Goal: Check status: Check status

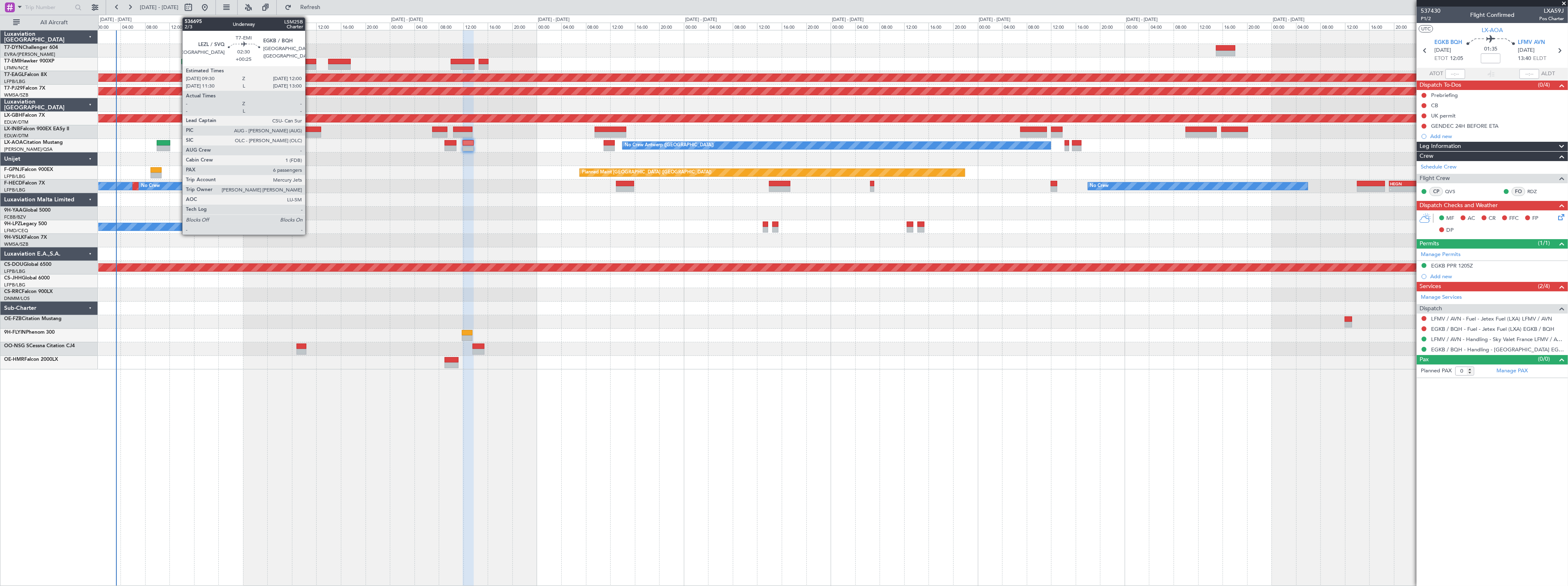
click at [310, 60] on div at bounding box center [308, 61] width 16 height 5
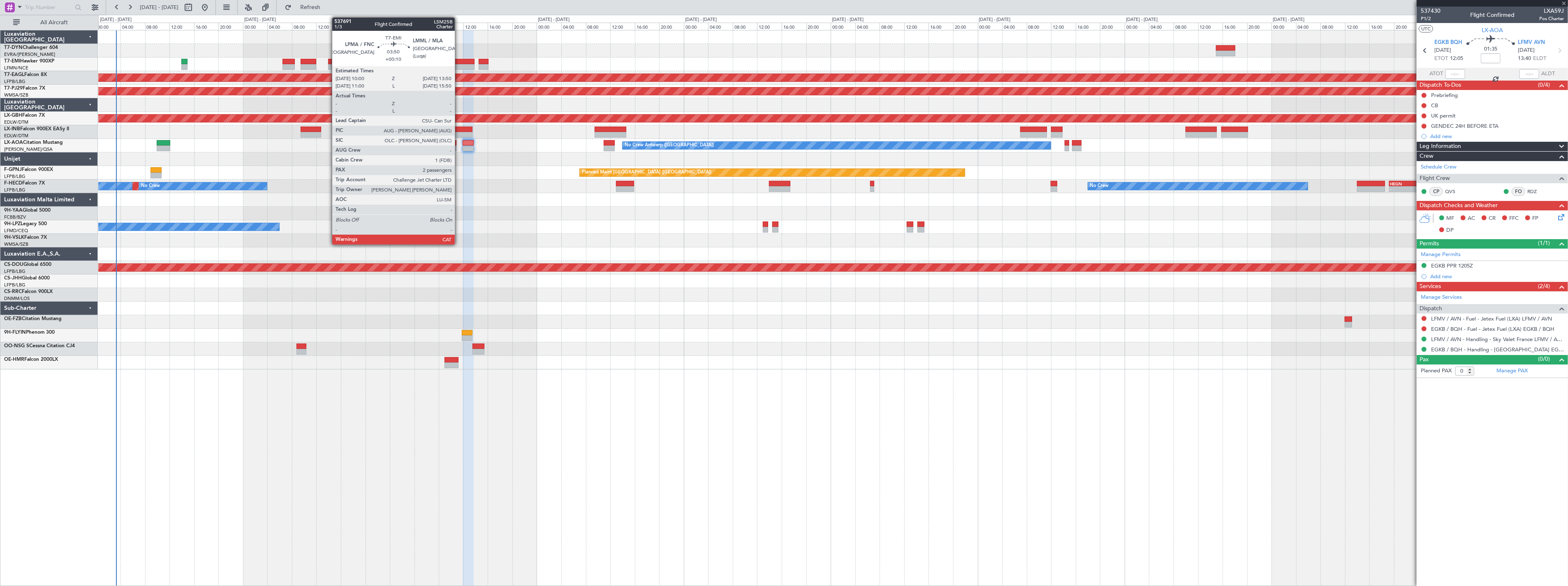
click at [459, 60] on div at bounding box center [463, 61] width 24 height 5
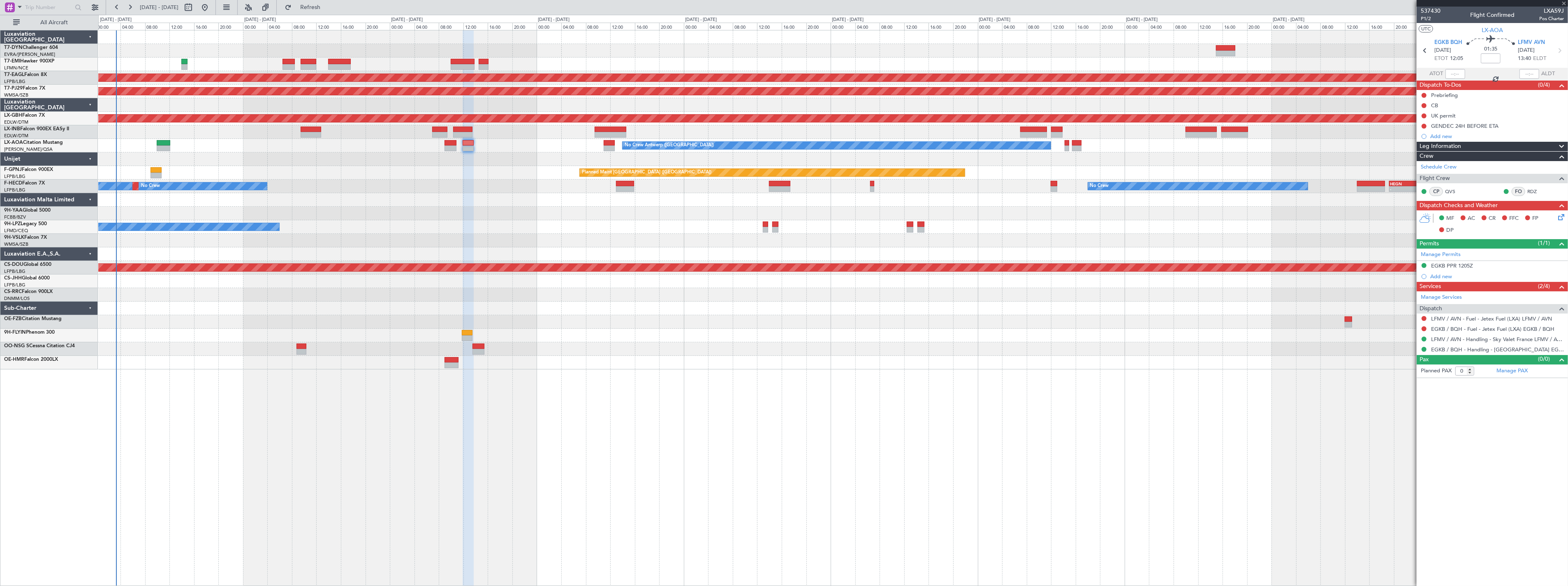
type input "+00:25"
type input "6"
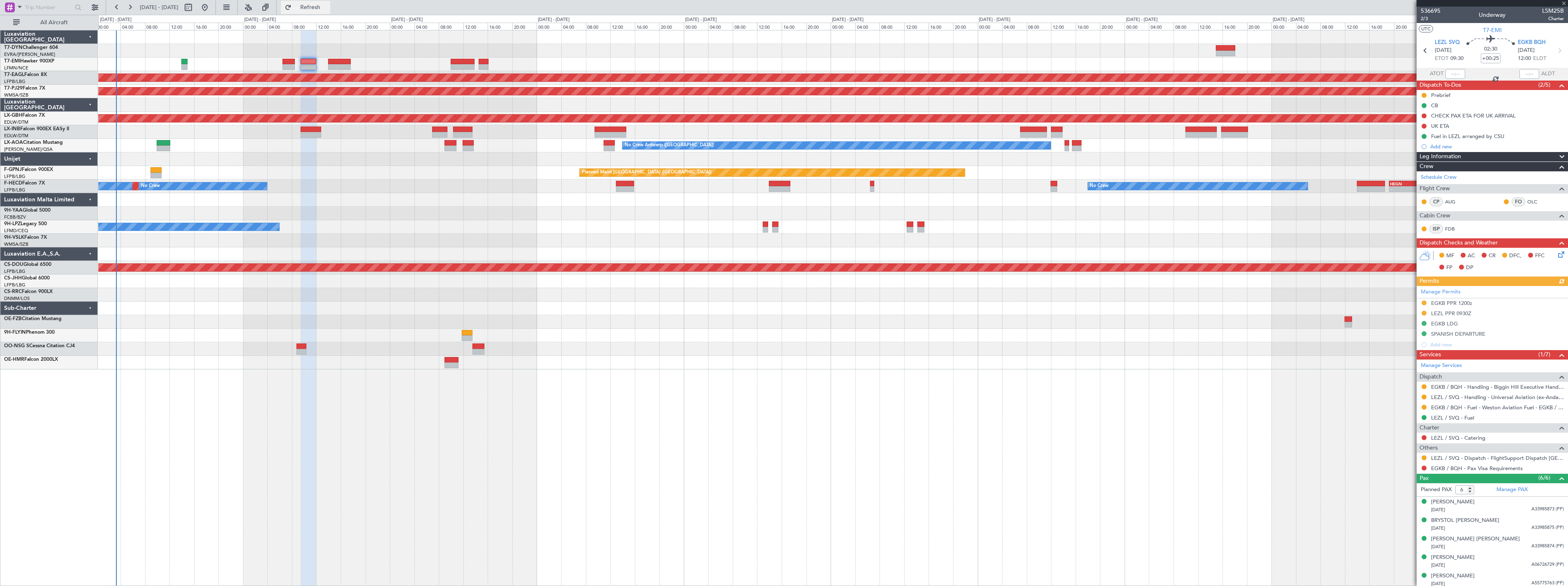
click at [321, 7] on span "Refresh" at bounding box center [310, 8] width 35 height 5
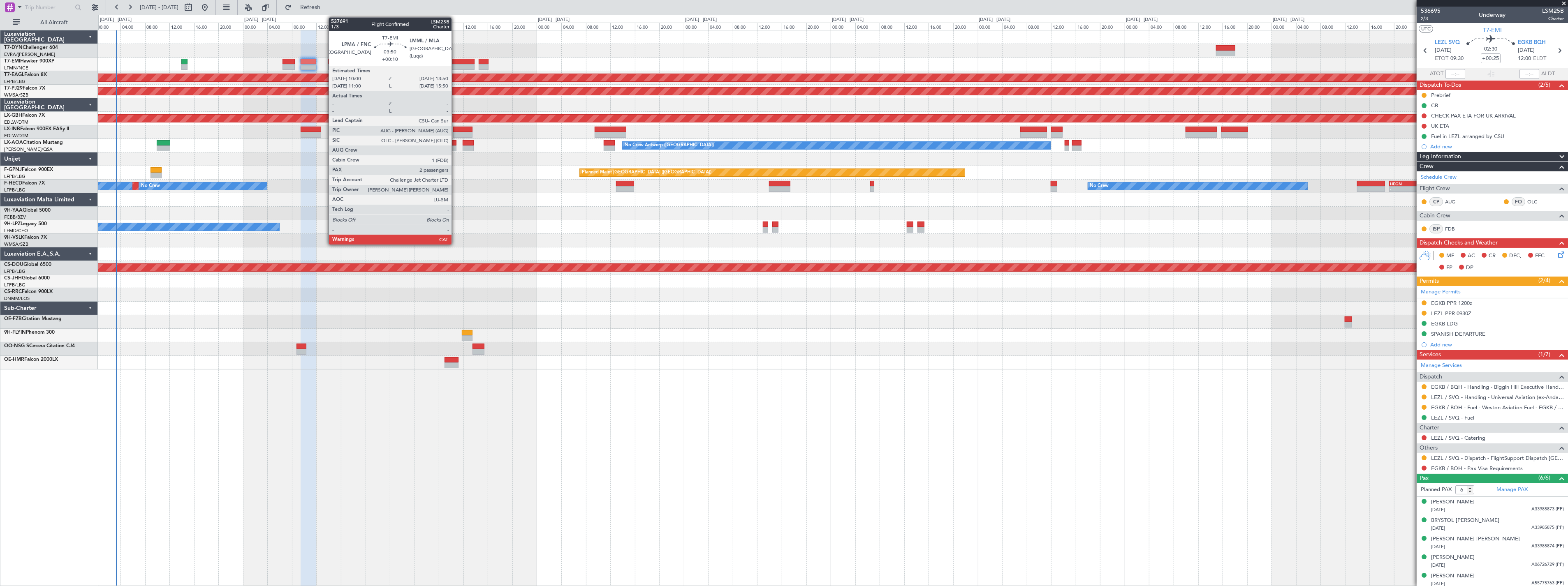
click at [456, 60] on div at bounding box center [463, 61] width 24 height 5
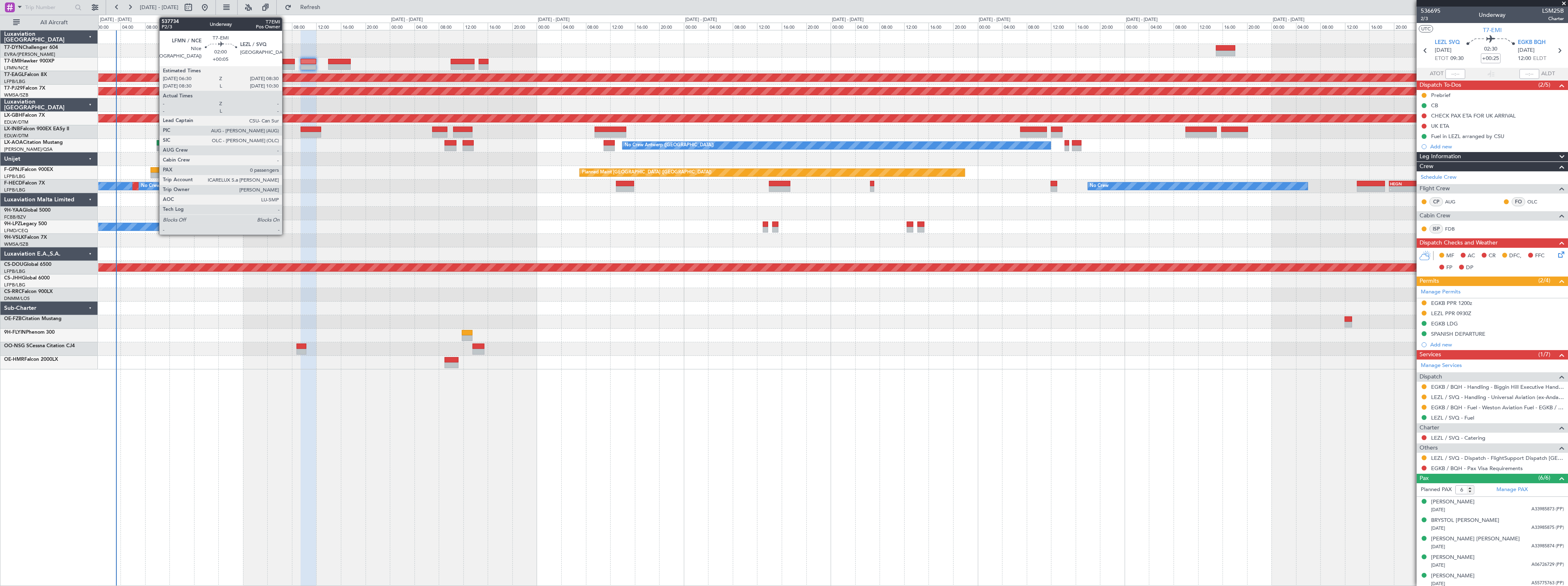
click at [286, 59] on div at bounding box center [288, 61] width 12 height 5
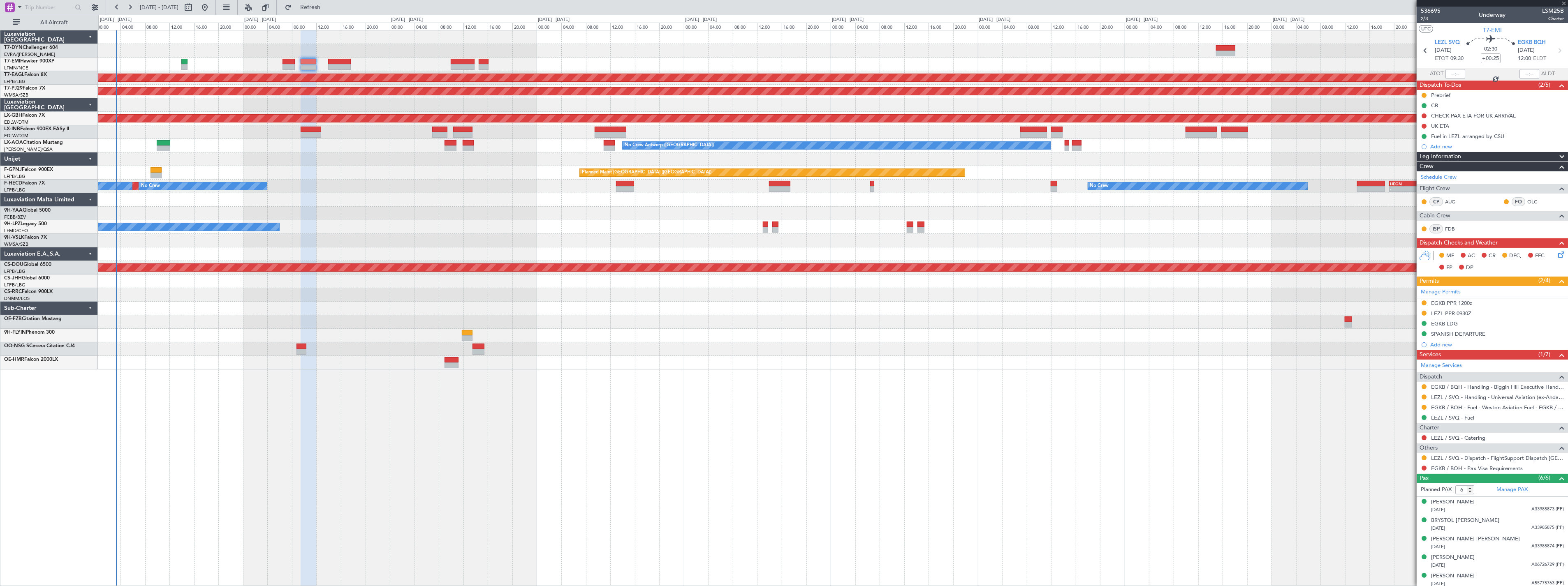
type input "+00:05"
type input "0"
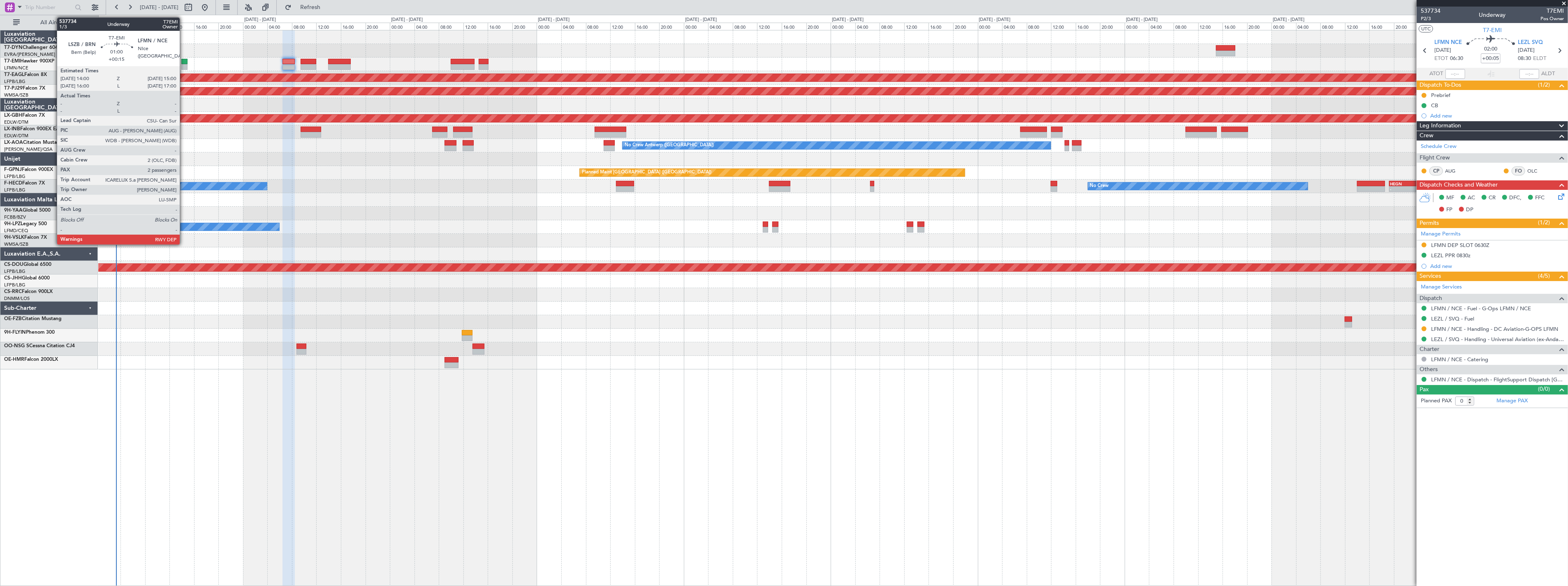
click at [184, 62] on div at bounding box center [184, 61] width 6 height 5
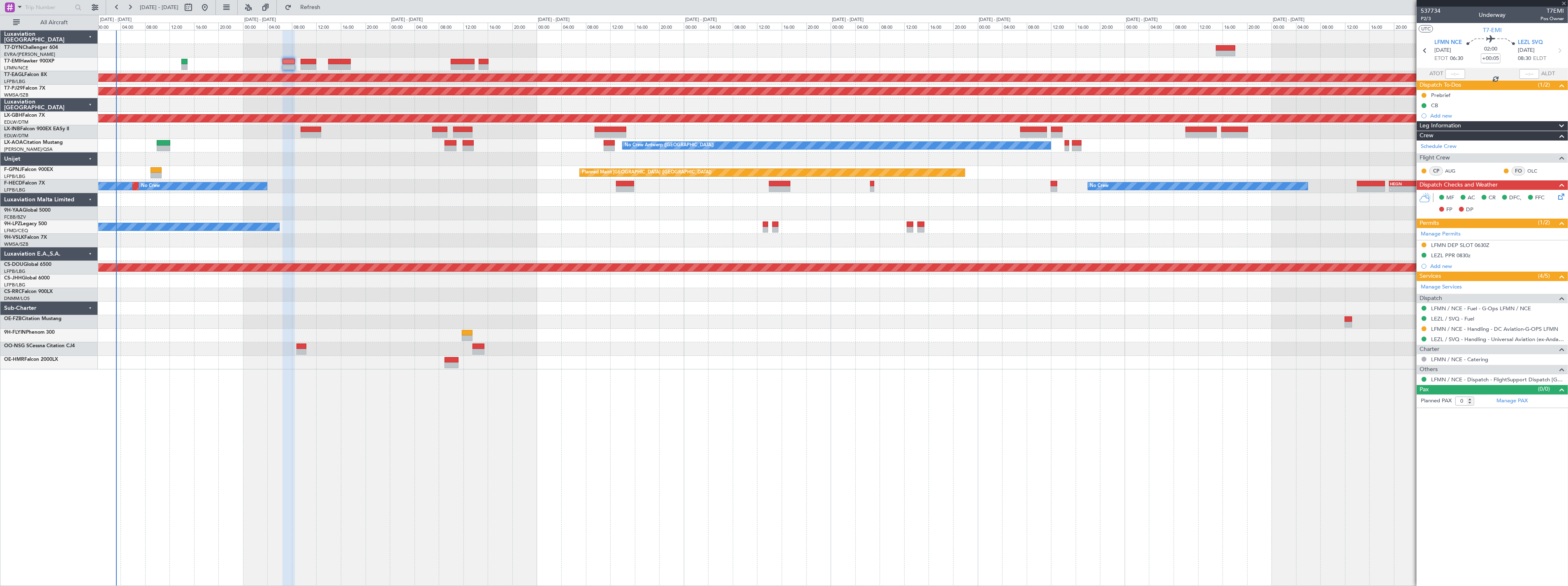
type input "+00:15"
type input "2"
